Goal: Information Seeking & Learning: Learn about a topic

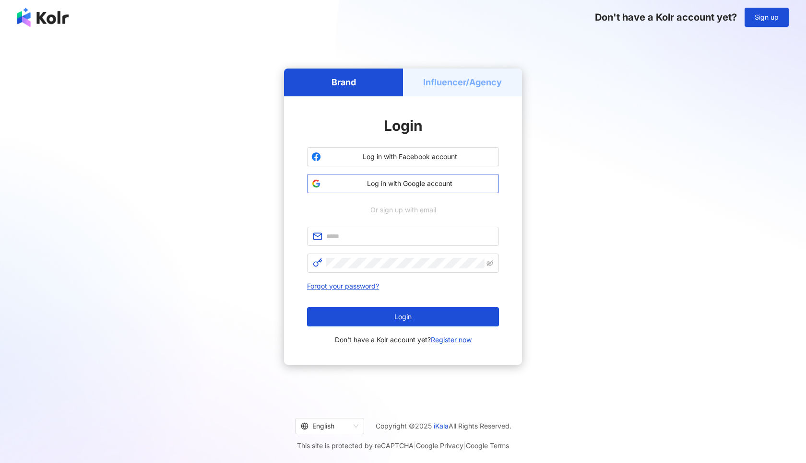
click at [453, 182] on span "Log in with Google account" at bounding box center [410, 184] width 170 height 10
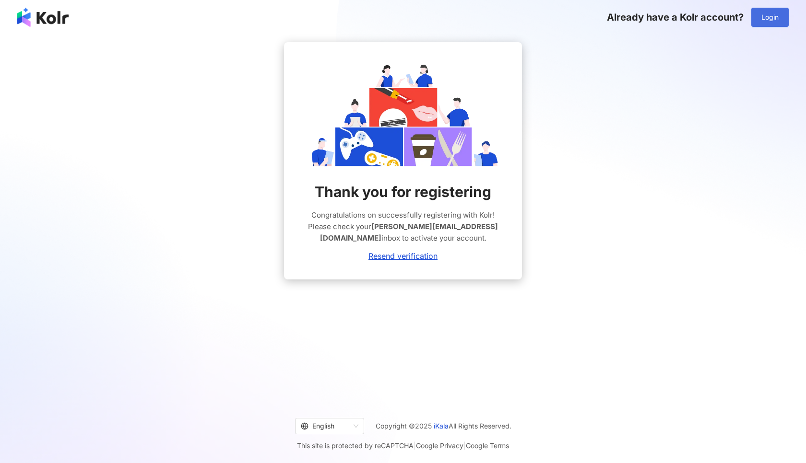
click at [774, 21] on span "Login" at bounding box center [769, 17] width 17 height 8
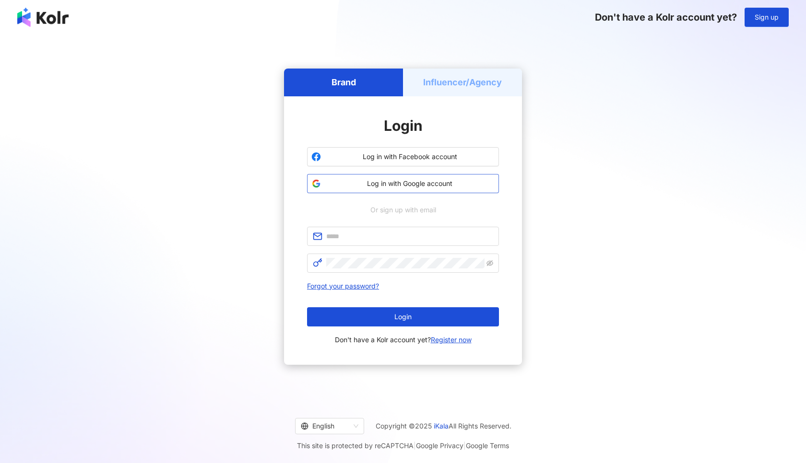
click at [456, 183] on span "Log in with Google account" at bounding box center [410, 184] width 170 height 10
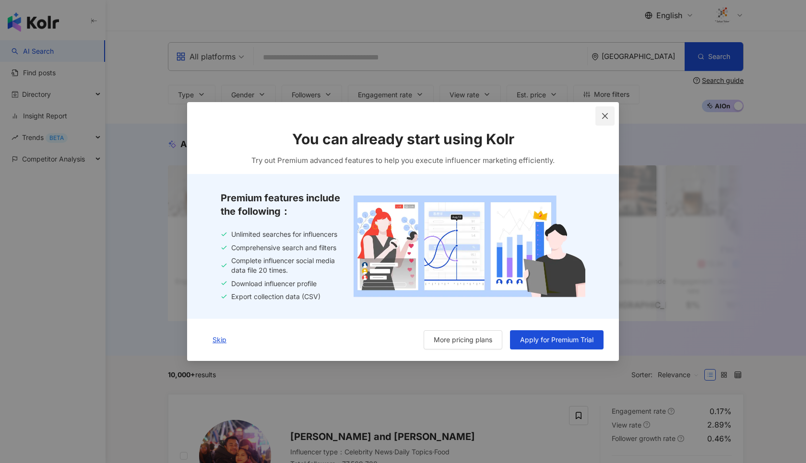
click at [606, 117] on icon "close" at bounding box center [605, 116] width 8 height 8
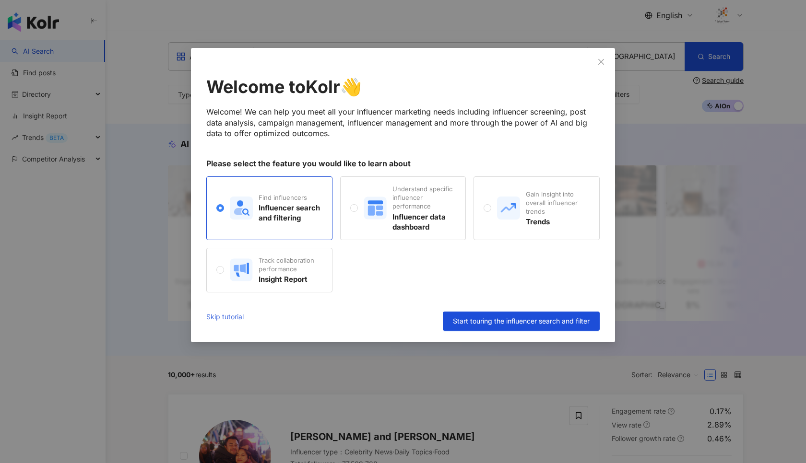
click at [231, 318] on link "Skip tutorial" at bounding box center [224, 321] width 37 height 19
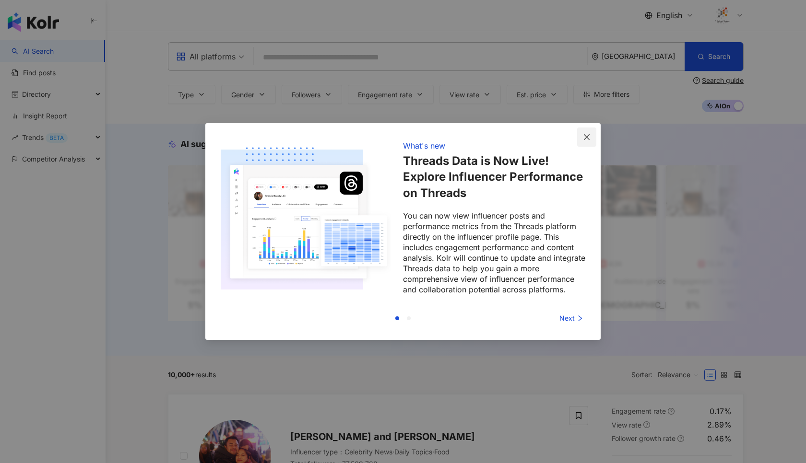
click at [587, 138] on icon "close" at bounding box center [587, 137] width 6 height 6
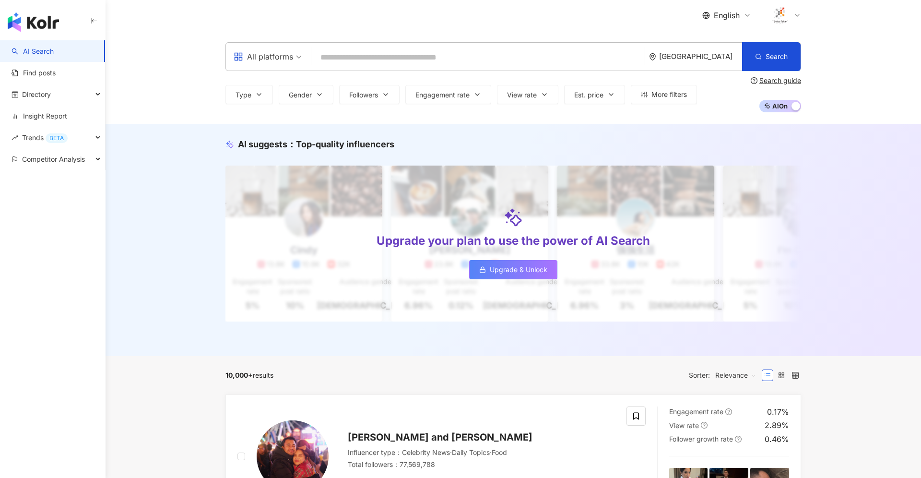
click at [703, 59] on div "[GEOGRAPHIC_DATA]" at bounding box center [700, 56] width 83 height 8
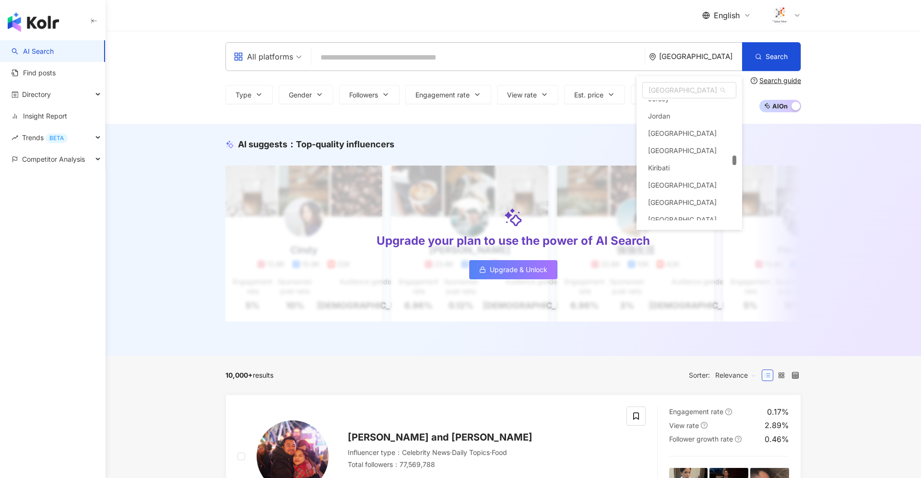
scroll to position [2309, 0]
click at [686, 91] on span "[GEOGRAPHIC_DATA]" at bounding box center [689, 89] width 93 height 15
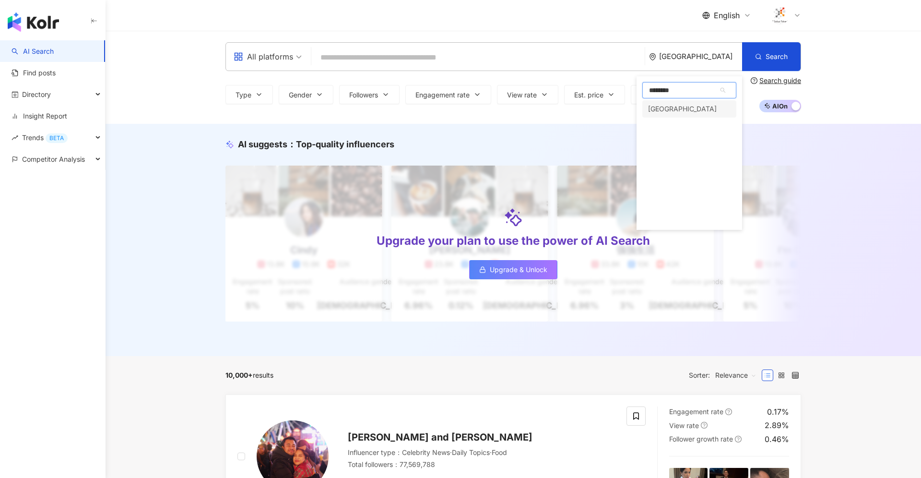
type input "*********"
click at [665, 110] on div "[GEOGRAPHIC_DATA]" at bounding box center [682, 108] width 69 height 17
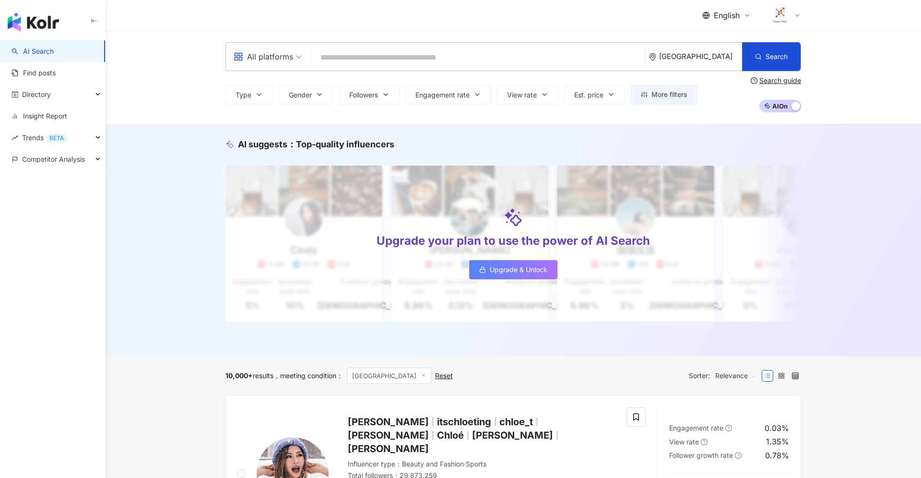
click at [482, 59] on input "search" at bounding box center [478, 57] width 326 height 18
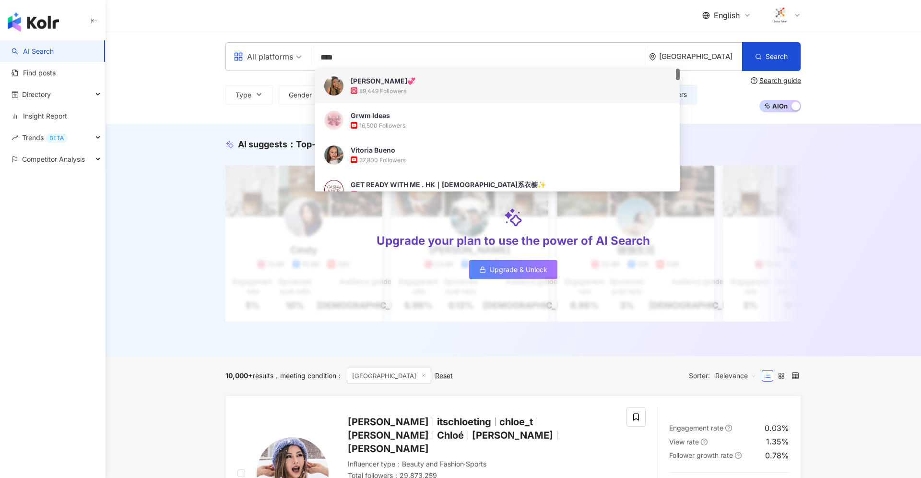
type input "****"
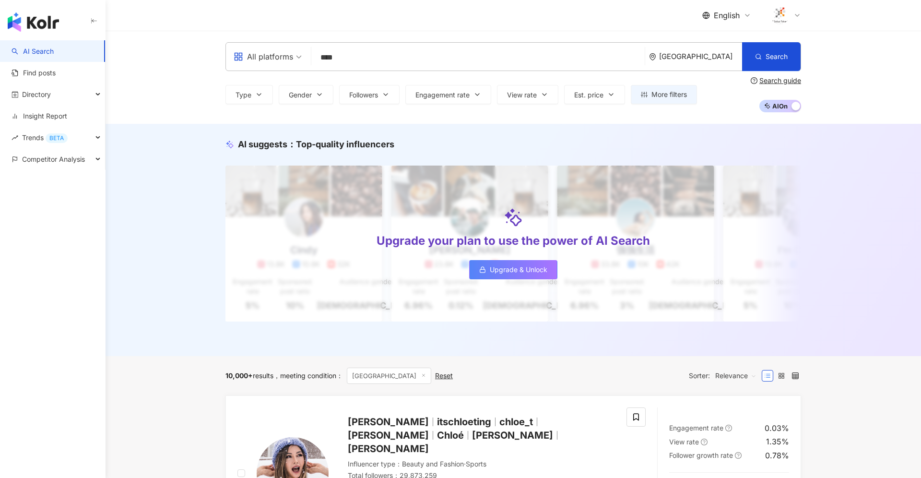
click at [712, 100] on div "Type Gender Followers Engagement rate View rate Est. price More filters Search …" at bounding box center [512, 94] width 575 height 35
click at [773, 64] on button "Search" at bounding box center [771, 56] width 59 height 29
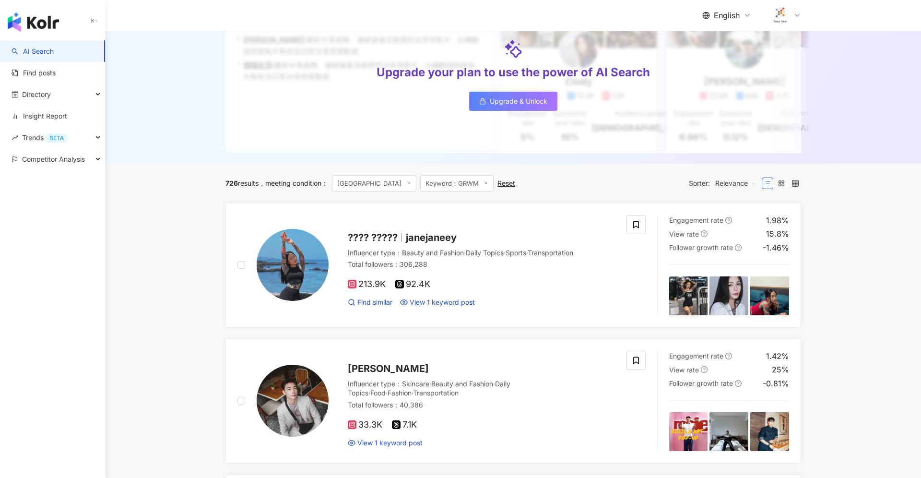
scroll to position [159, 0]
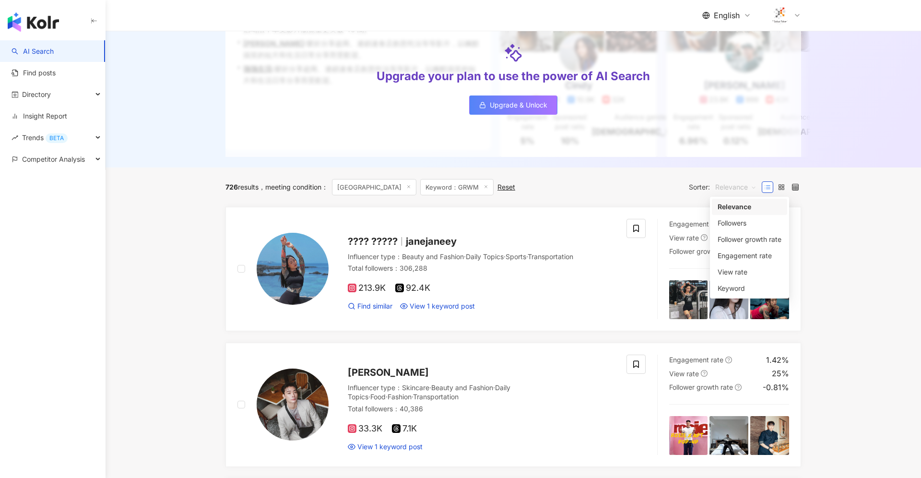
click at [752, 187] on span "Relevance" at bounding box center [735, 186] width 41 height 15
click at [745, 257] on div "Engagement rate" at bounding box center [749, 255] width 64 height 11
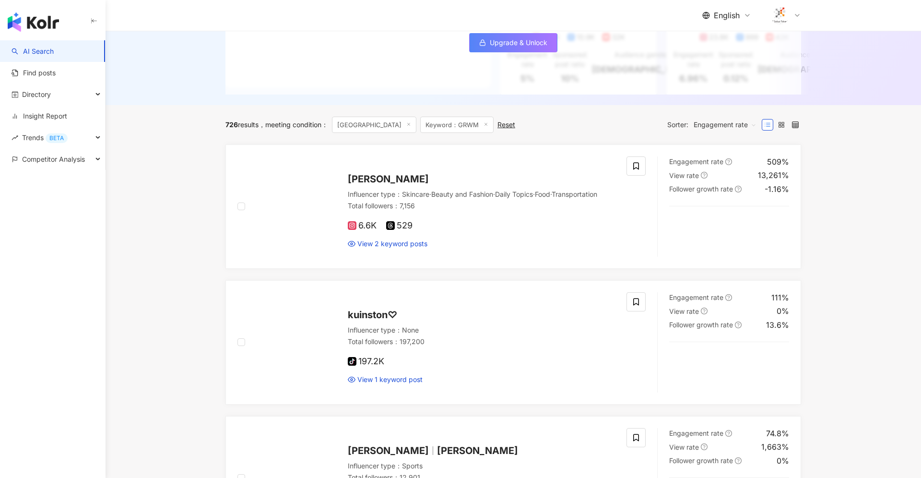
scroll to position [209, 0]
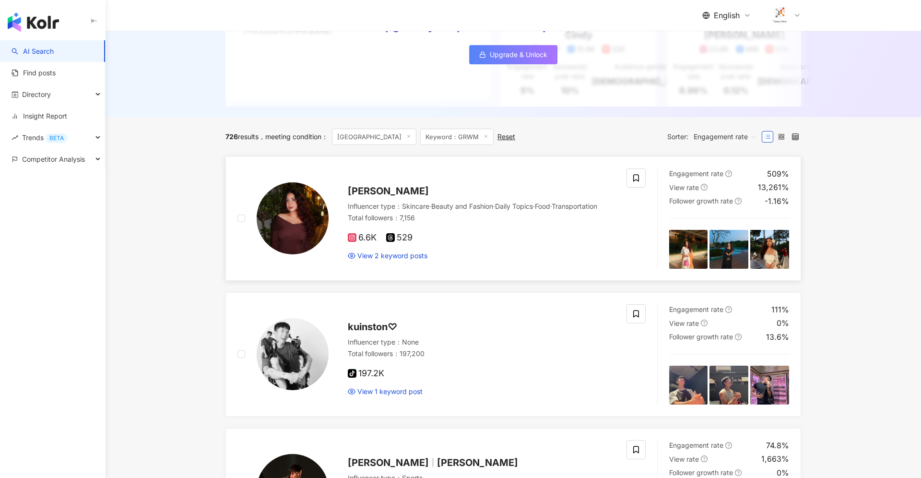
click at [396, 187] on span "[PERSON_NAME]" at bounding box center [388, 191] width 81 height 12
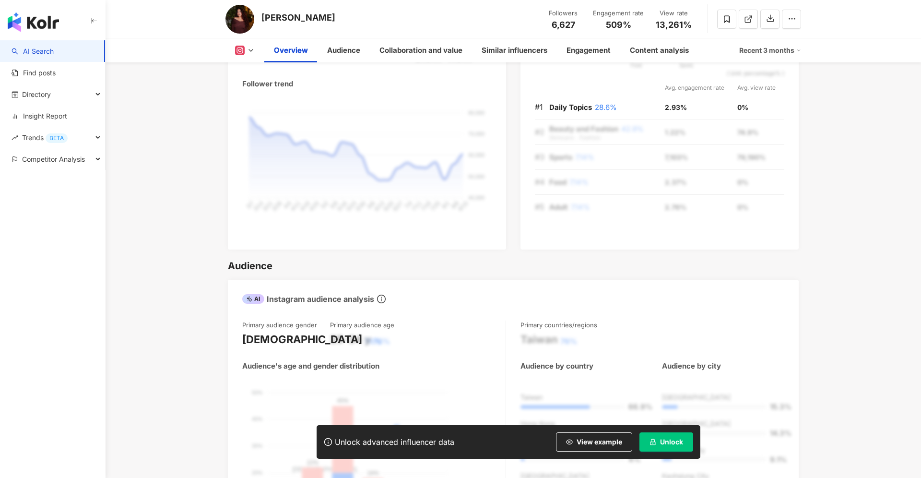
scroll to position [501, 0]
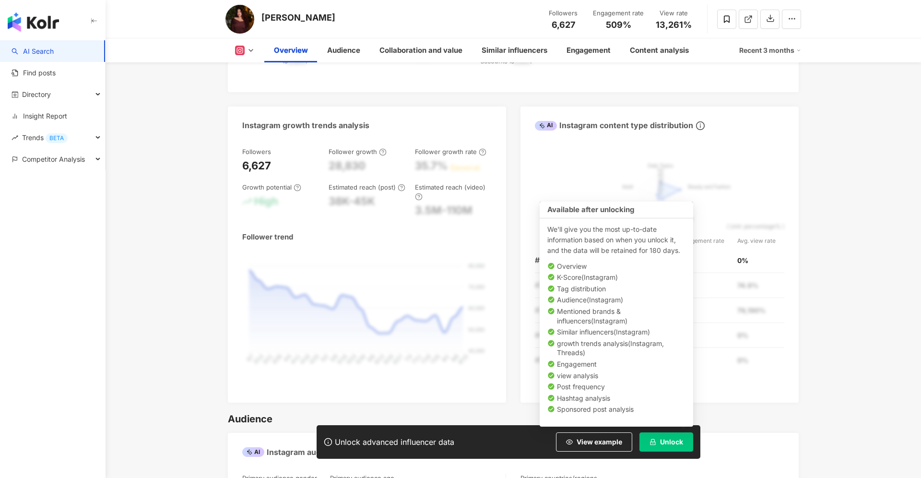
click at [667, 437] on button "Unlock" at bounding box center [666, 441] width 54 height 19
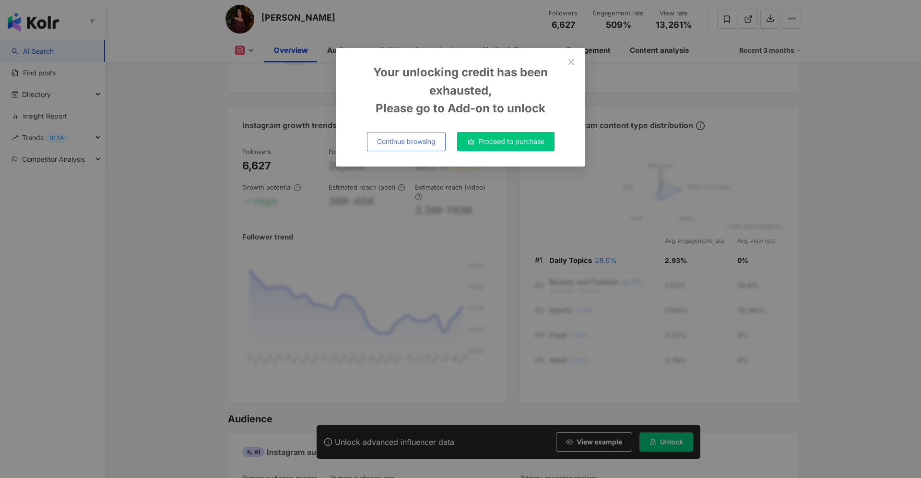
click at [429, 144] on span "Continue browsing" at bounding box center [406, 142] width 59 height 8
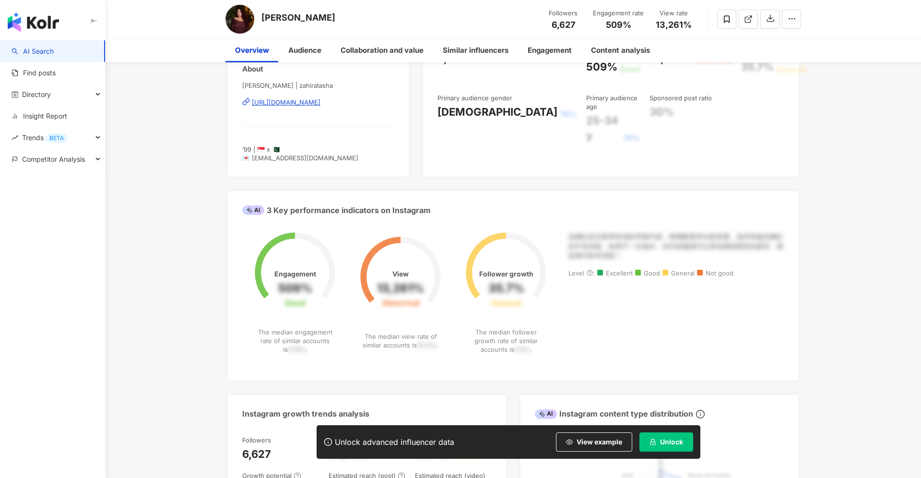
scroll to position [0, 0]
